Goal: Find specific page/section: Find specific page/section

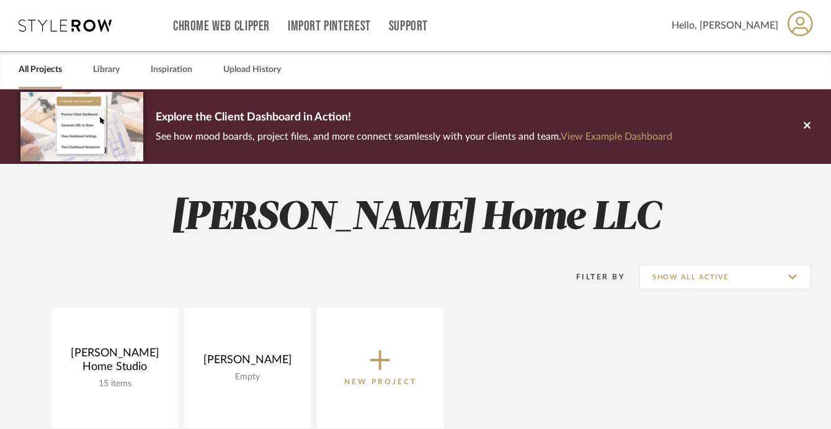
click at [60, 67] on link "All Projects" at bounding box center [40, 69] width 43 height 17
click at [749, 281] on input "Show All Active" at bounding box center [724, 276] width 171 height 25
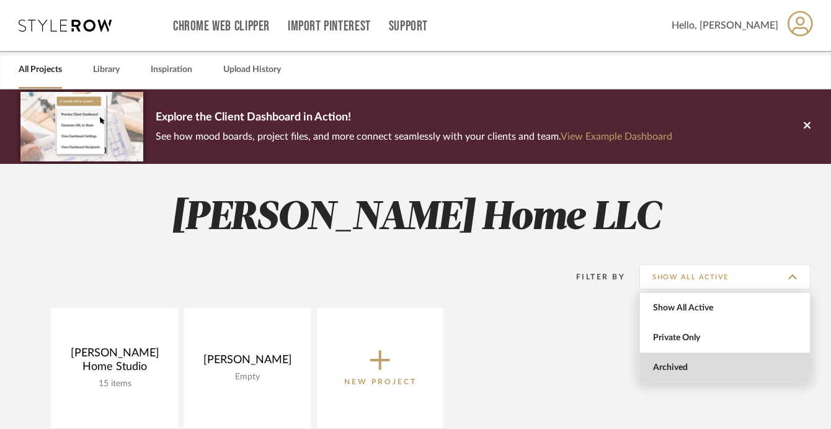
click at [704, 369] on span "Archived" at bounding box center [726, 367] width 147 height 11
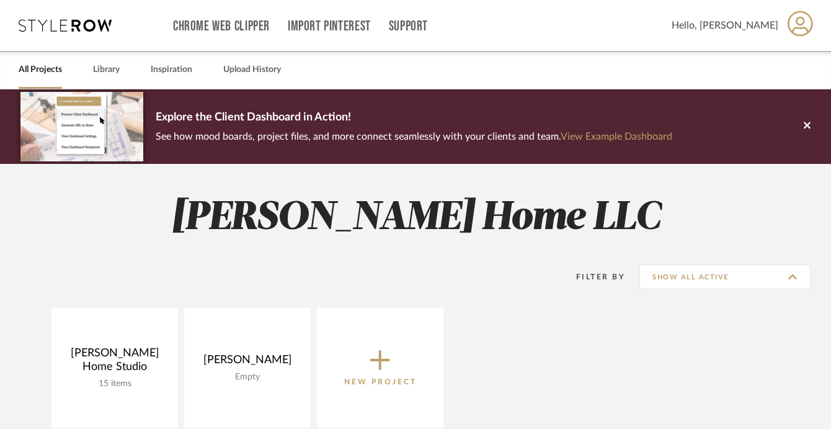
type input "Archived"
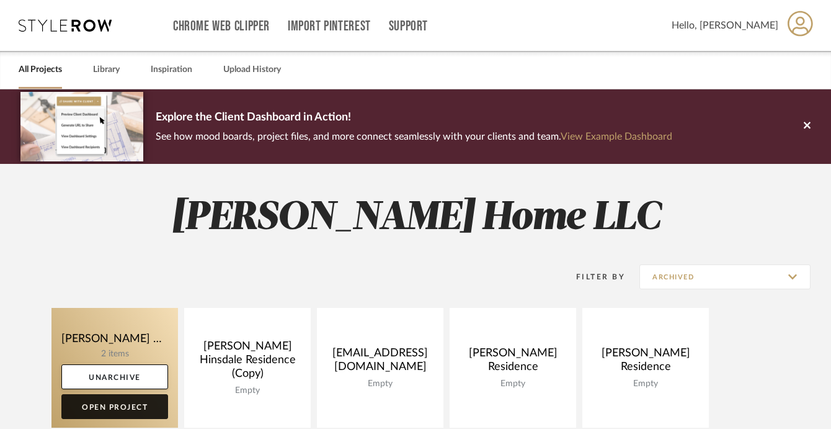
click at [111, 404] on link "Open Project" at bounding box center [114, 406] width 107 height 25
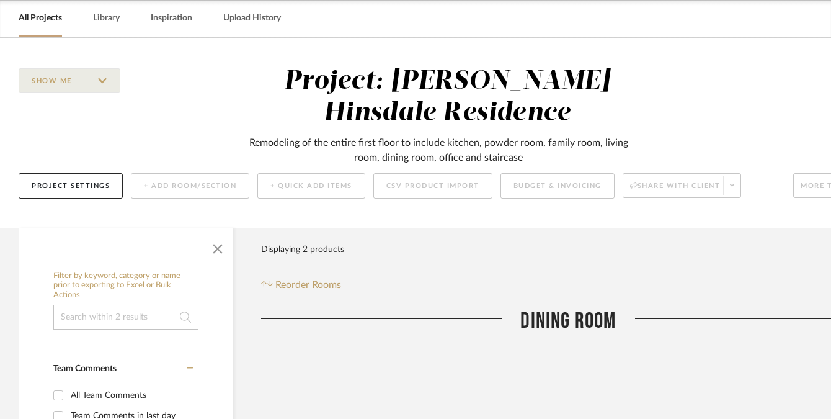
scroll to position [50, 0]
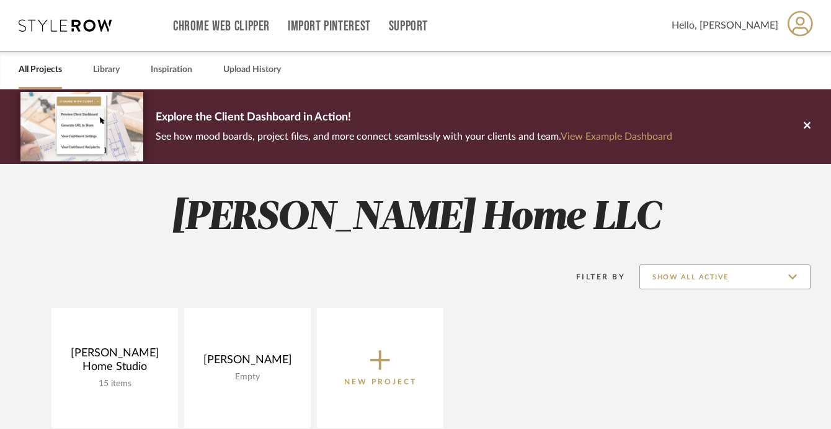
click at [698, 282] on input "Show All Active" at bounding box center [724, 276] width 171 height 25
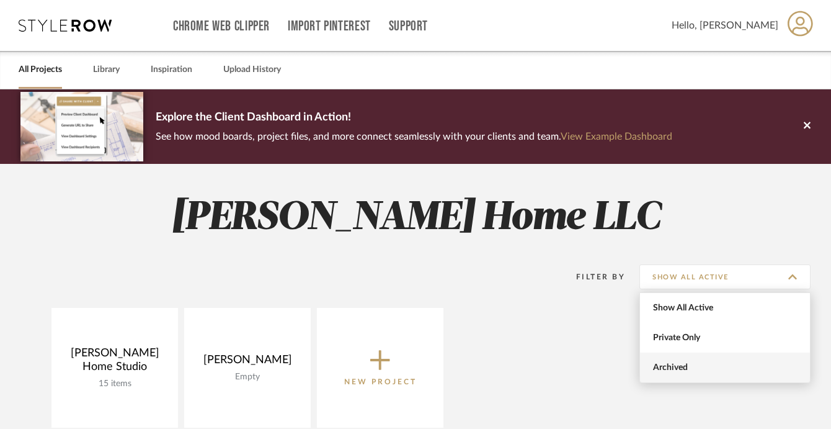
click at [685, 363] on span "Archived" at bounding box center [726, 367] width 147 height 11
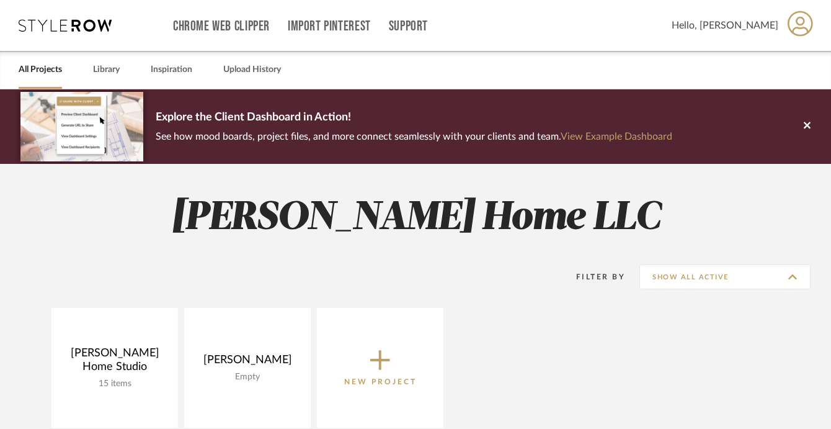
type input "Archived"
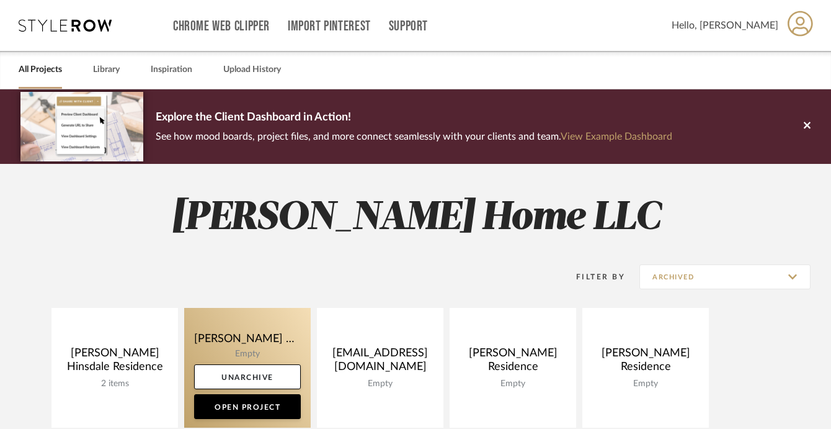
click at [289, 341] on link at bounding box center [247, 368] width 127 height 120
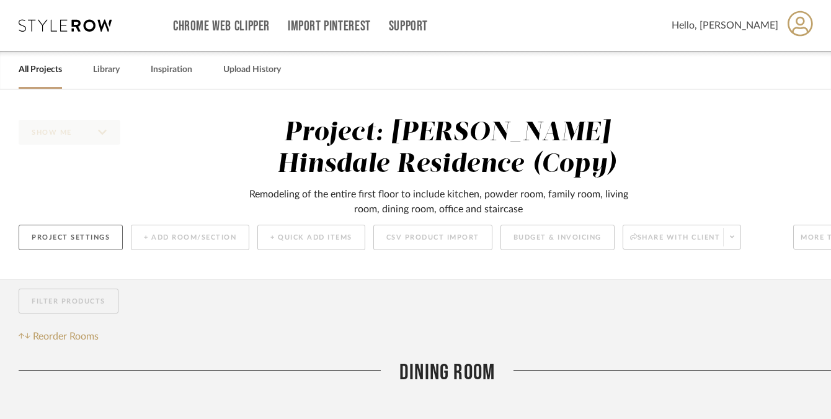
click at [85, 236] on button "Project Settings" at bounding box center [71, 237] width 104 height 25
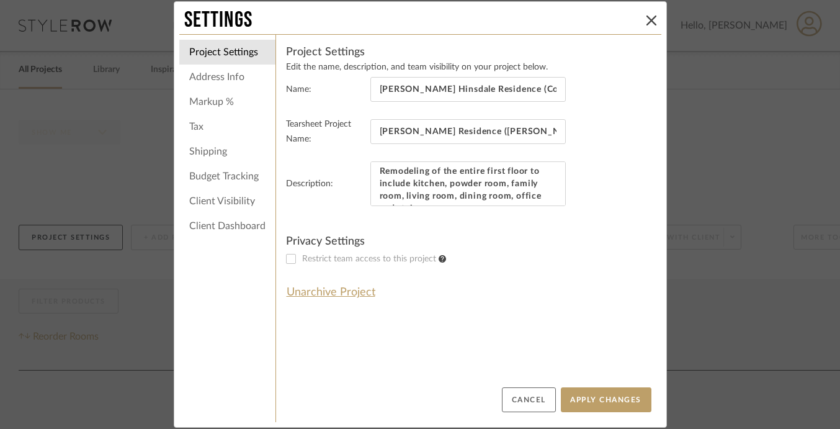
click at [513, 399] on button "Cancel" at bounding box center [529, 399] width 54 height 25
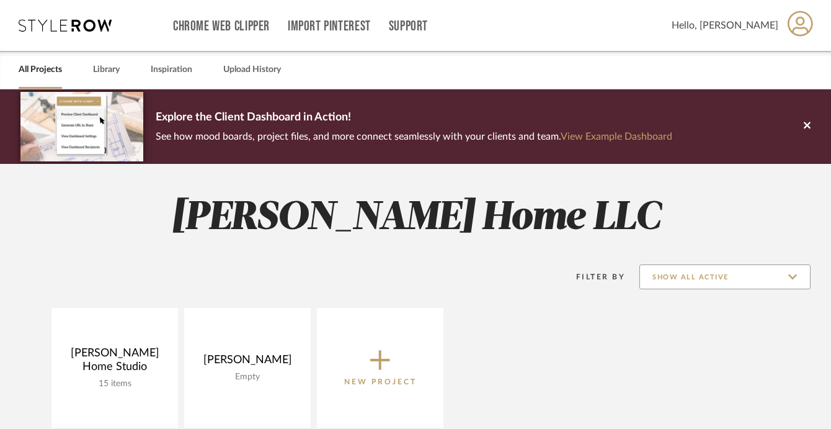
click at [739, 275] on input "Show All Active" at bounding box center [724, 276] width 171 height 25
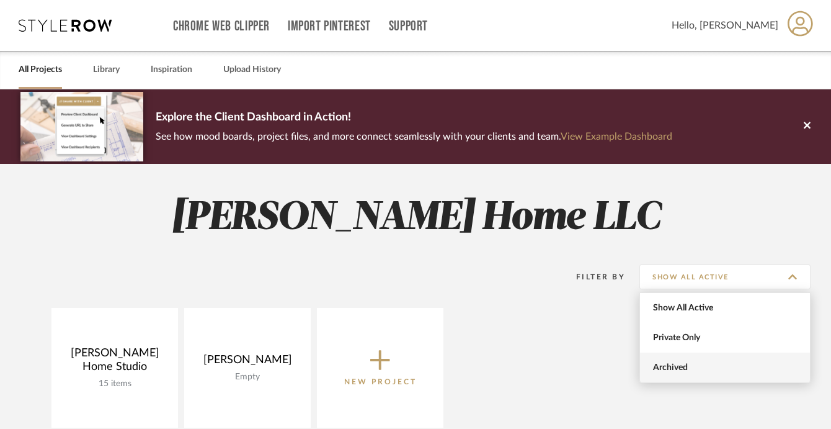
click at [710, 358] on span "Archived" at bounding box center [725, 367] width 170 height 30
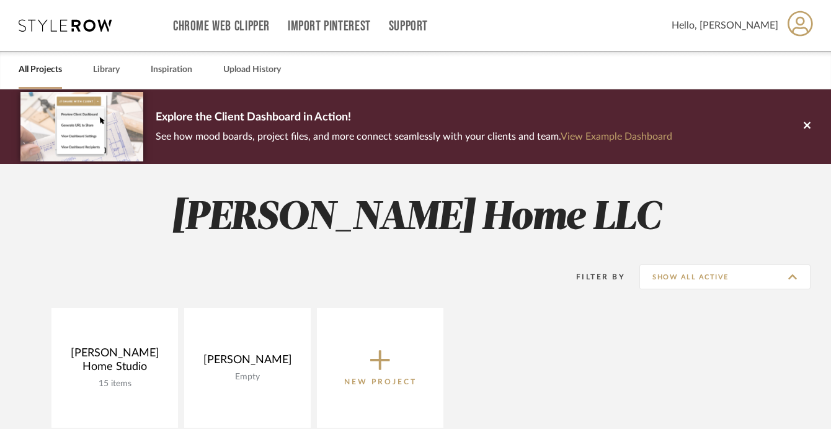
type input "Archived"
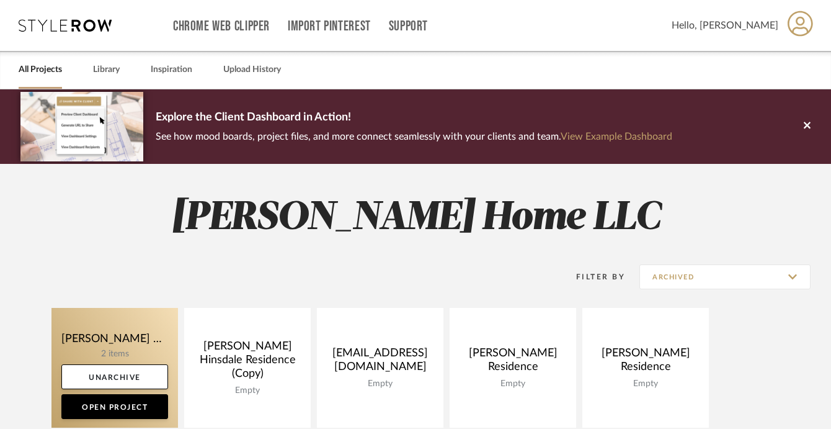
click at [154, 351] on link at bounding box center [114, 368] width 127 height 120
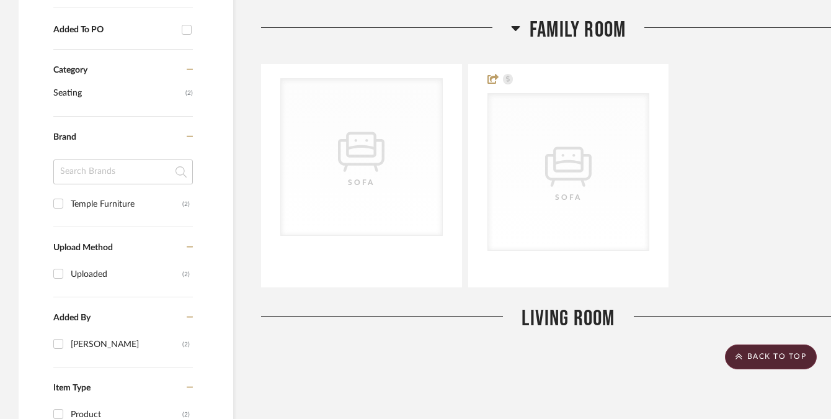
scroll to position [844, 0]
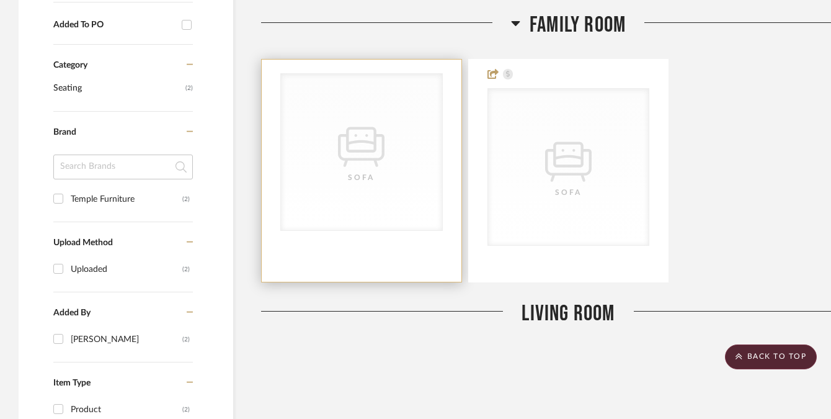
click at [365, 195] on div "CategoryIconSeating Created with Sketch. [GEOGRAPHIC_DATA]" at bounding box center [361, 152] width 161 height 156
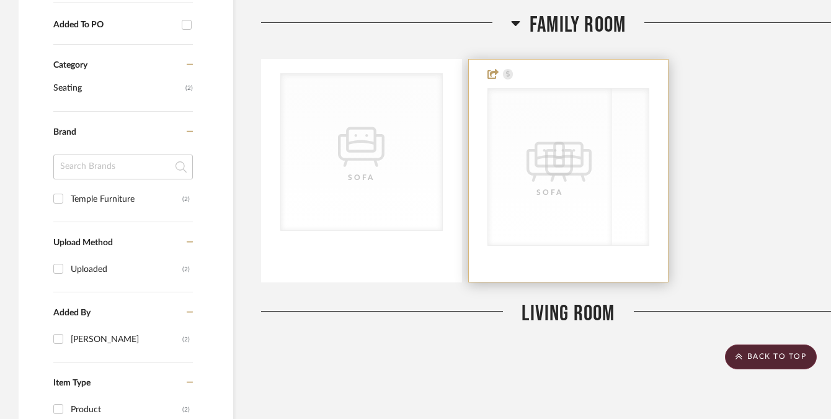
click at [548, 181] on div "CategoryIconSeating Created with Sketch. [GEOGRAPHIC_DATA] CategoryIconSeating …" at bounding box center [568, 167] width 162 height 158
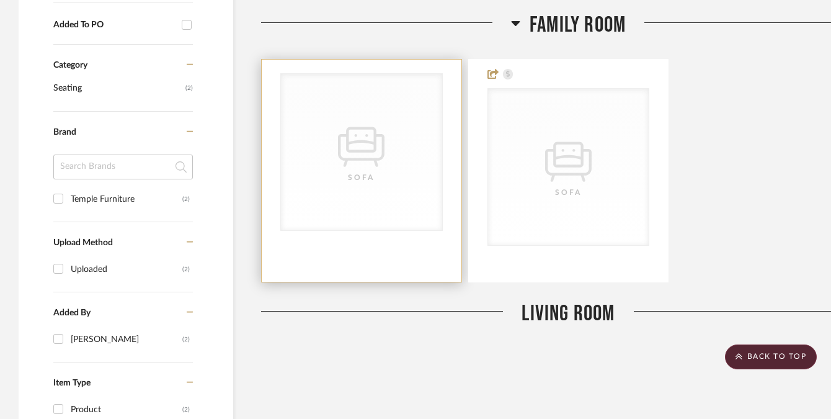
click at [396, 153] on div "CategoryIconSeating Created with Sketch. [GEOGRAPHIC_DATA]" at bounding box center [361, 152] width 161 height 156
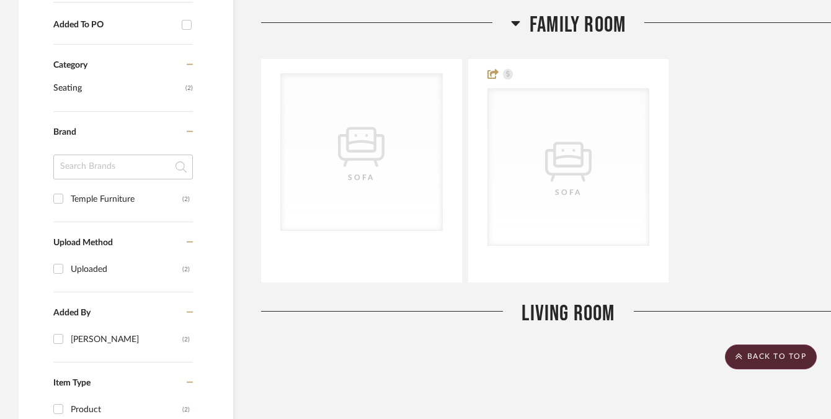
click at [90, 200] on div "Temple Furniture" at bounding box center [127, 199] width 112 height 20
click at [68, 200] on input "Temple Furniture (2)" at bounding box center [58, 199] width 20 height 20
checkbox input "true"
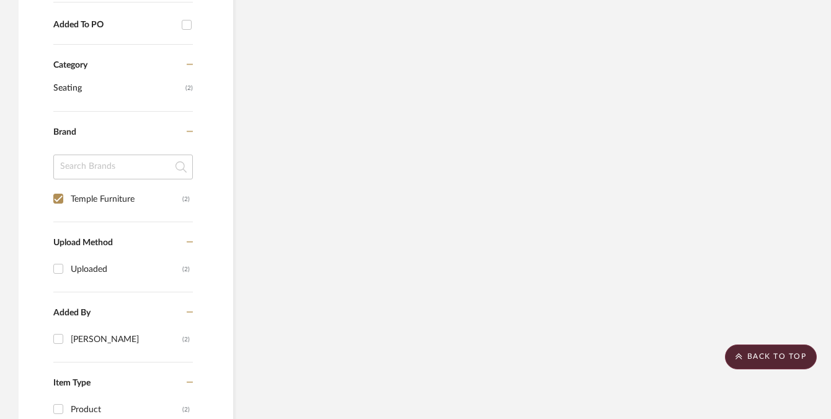
click at [94, 24] on div "Added To PO" at bounding box center [114, 25] width 122 height 11
click at [177, 24] on input "Added To PO" at bounding box center [187, 25] width 20 height 20
checkbox input "true"
click at [162, 87] on span "Seating" at bounding box center [117, 88] width 129 height 21
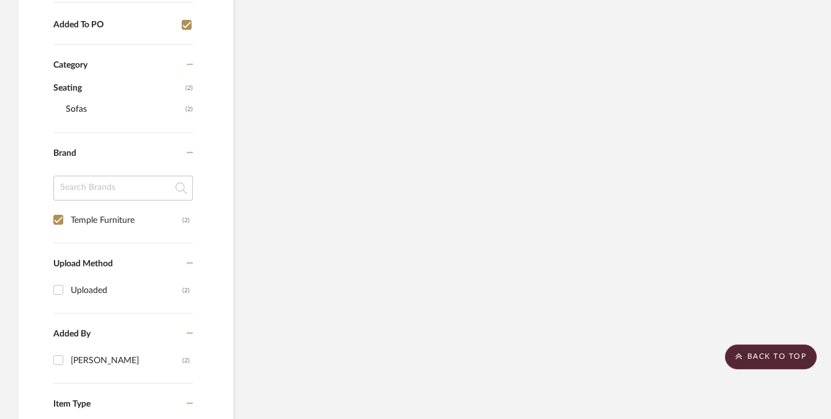
click at [87, 106] on span "Sofas" at bounding box center [124, 109] width 117 height 21
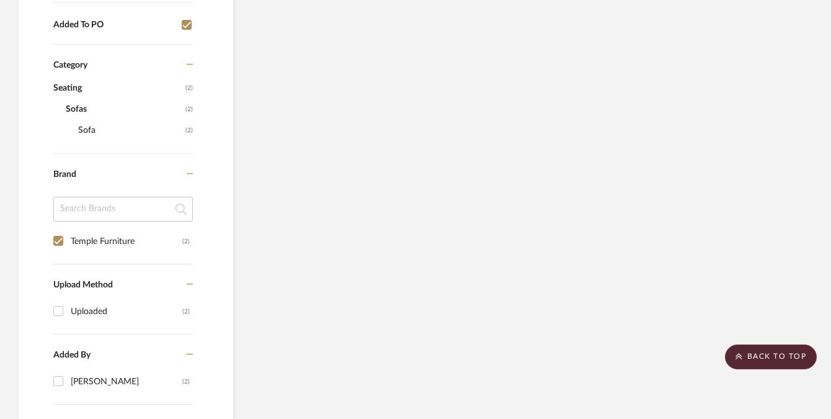
click at [92, 125] on span "Sofa" at bounding box center [130, 130] width 104 height 21
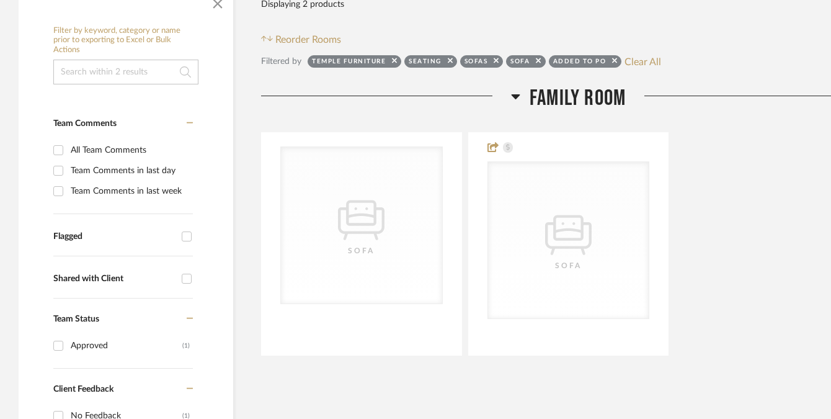
scroll to position [298, 0]
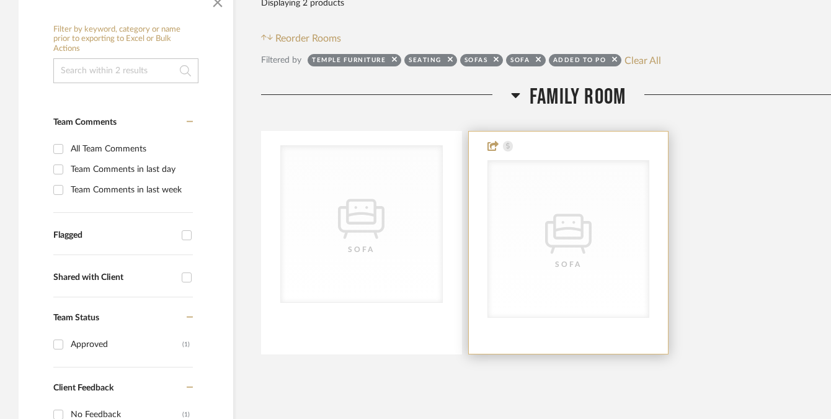
click at [572, 189] on div "CategoryIconSeating Created with Sketch. [GEOGRAPHIC_DATA]" at bounding box center [568, 239] width 161 height 156
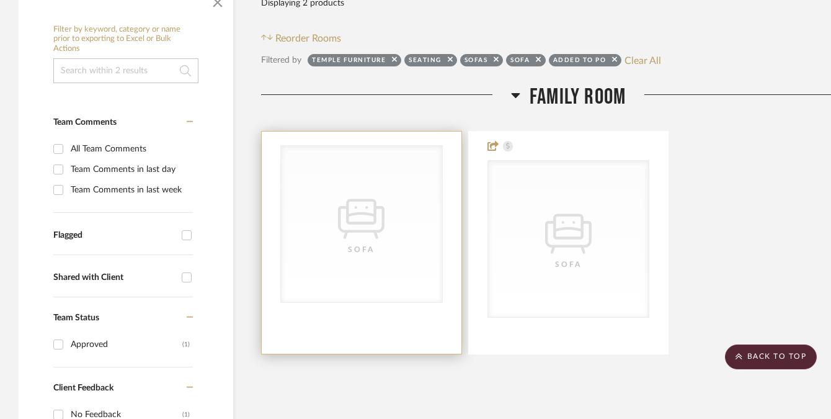
click at [381, 224] on icon "CategoryIconSeating Created with Sketch." at bounding box center [361, 215] width 47 height 47
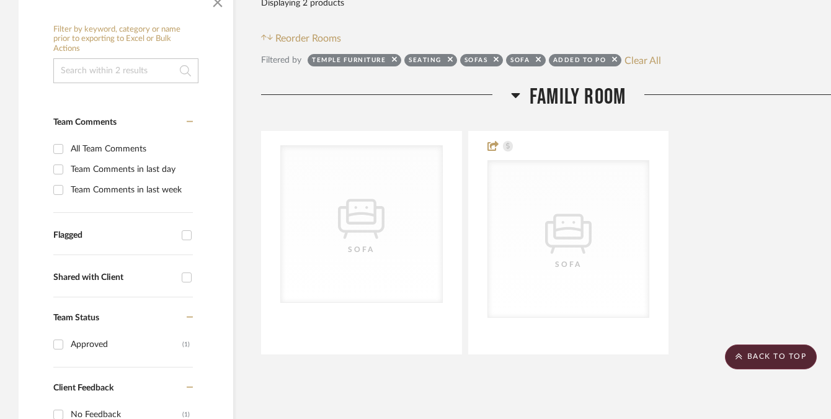
click at [159, 70] on input at bounding box center [125, 70] width 145 height 25
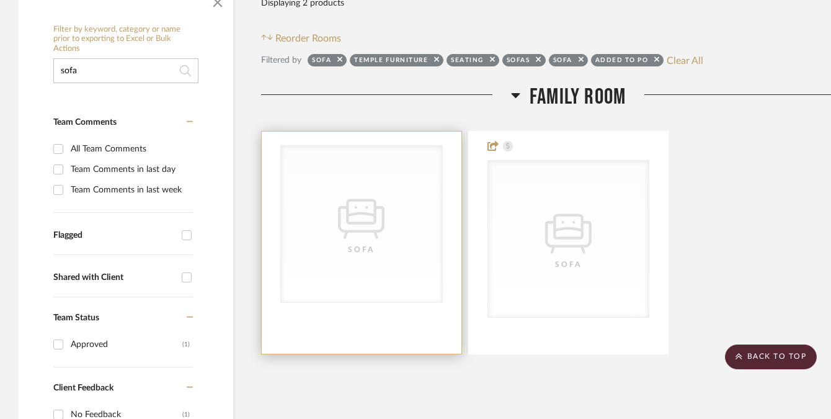
type input "sofa"
click at [337, 173] on div "CategoryIconSeating Created with Sketch. [GEOGRAPHIC_DATA]" at bounding box center [361, 224] width 161 height 156
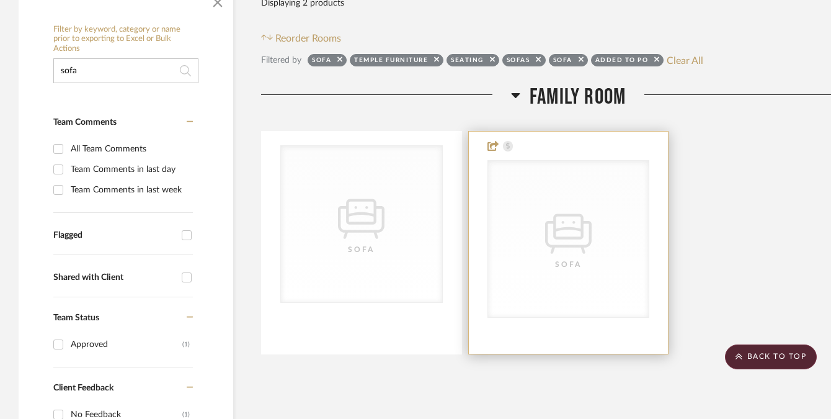
click at [0, 0] on div "CategoryIconSeating Created with Sketch. [GEOGRAPHIC_DATA]" at bounding box center [0, 0] width 0 height 0
